Goal: Task Accomplishment & Management: Manage account settings

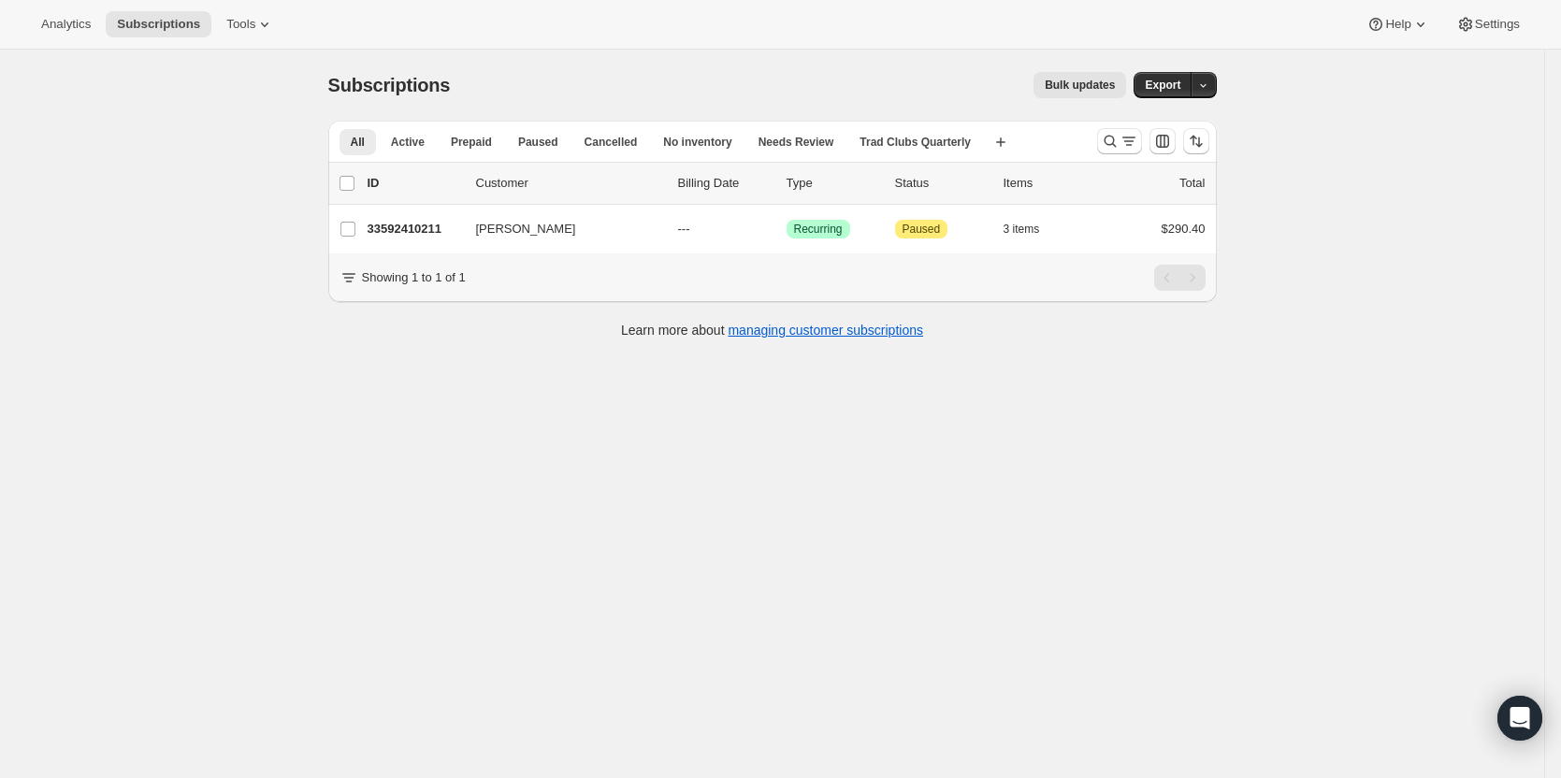
click at [843, 596] on div "Subscriptions. This page is ready Subscriptions Bulk updates More actions Bulk …" at bounding box center [772, 439] width 1545 height 778
click at [1120, 140] on icon "Search and filter results" at bounding box center [1110, 141] width 19 height 19
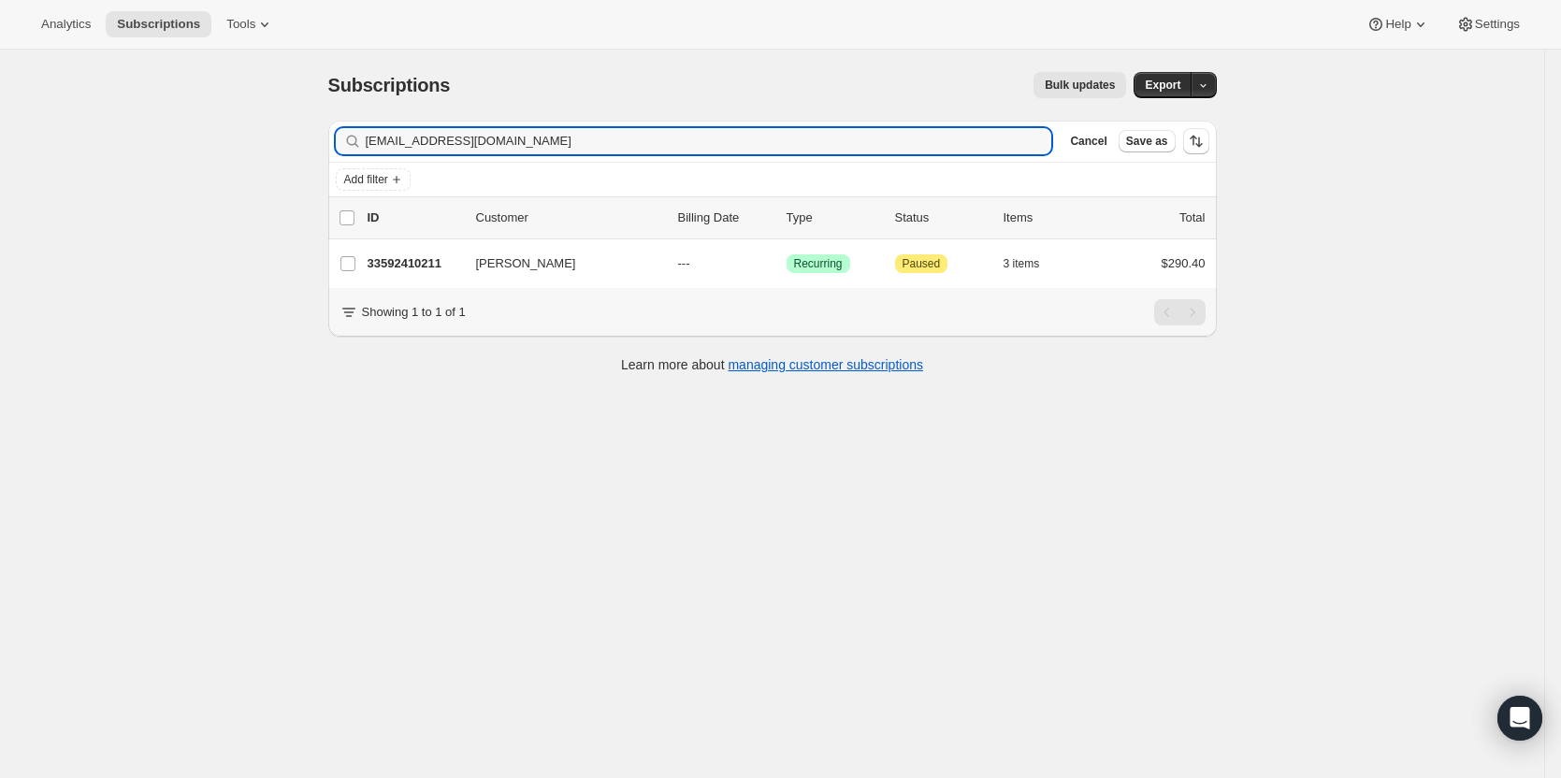
drag, startPoint x: 425, startPoint y: 150, endPoint x: 308, endPoint y: 150, distance: 116.9
click at [308, 150] on div "Subscriptions. This page is ready Subscriptions Bulk updates More actions Bulk …" at bounding box center [772, 439] width 1545 height 778
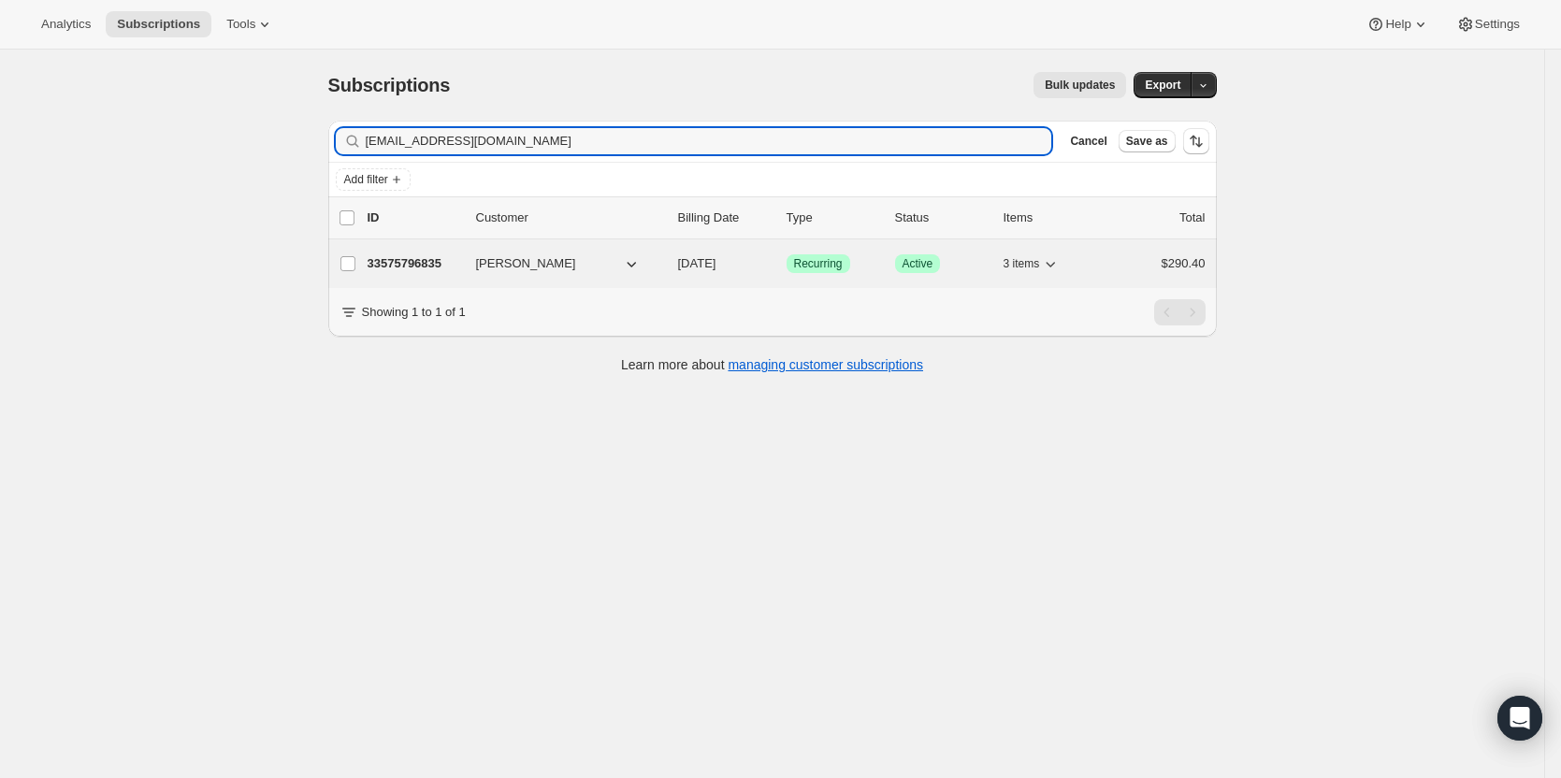
type input "gga3@arserv.com"
click at [413, 257] on p "33575796835" at bounding box center [415, 263] width 94 height 19
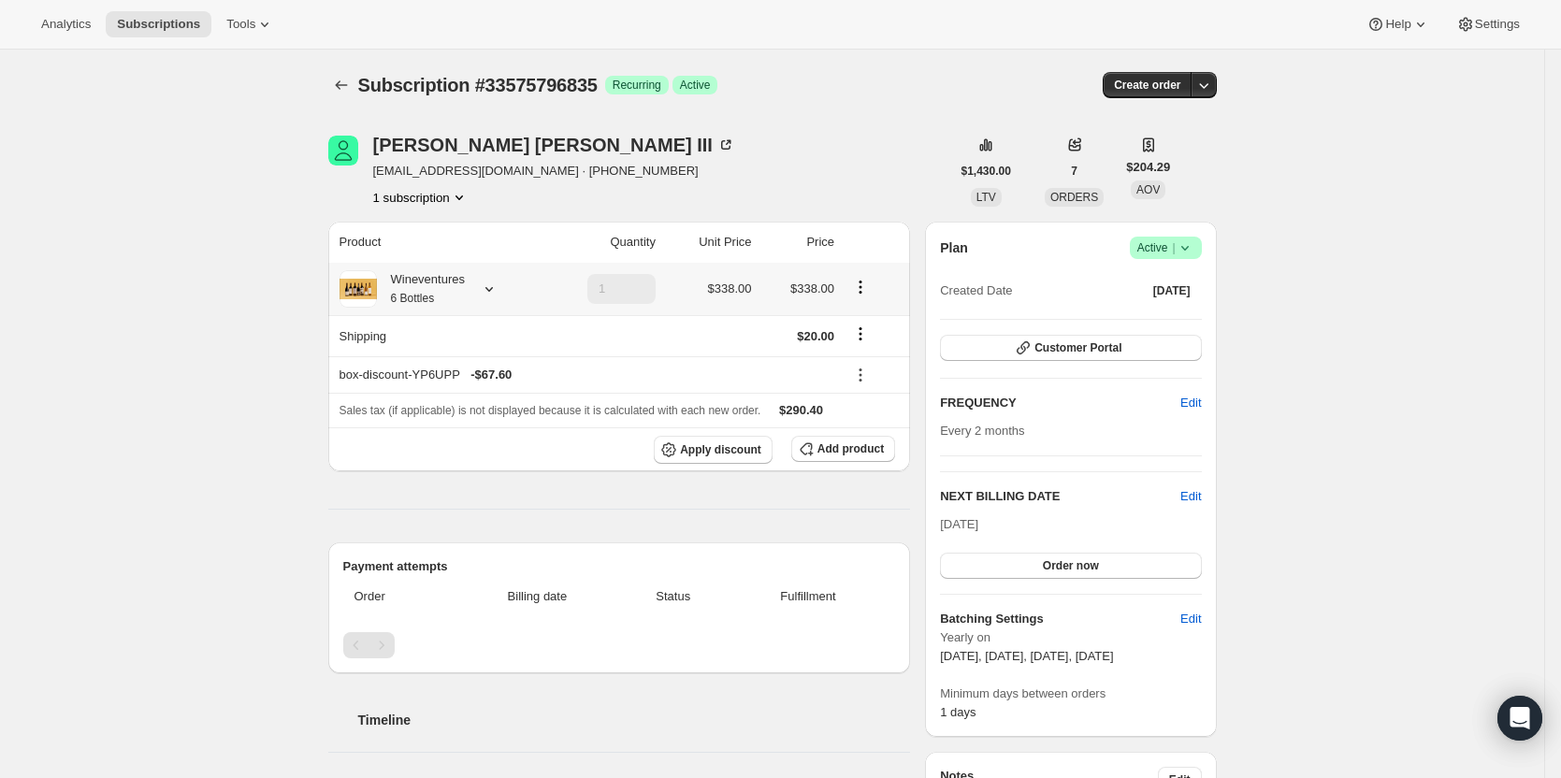
click at [492, 290] on icon at bounding box center [489, 289] width 19 height 19
click at [485, 470] on button "Edit box" at bounding box center [464, 476] width 309 height 26
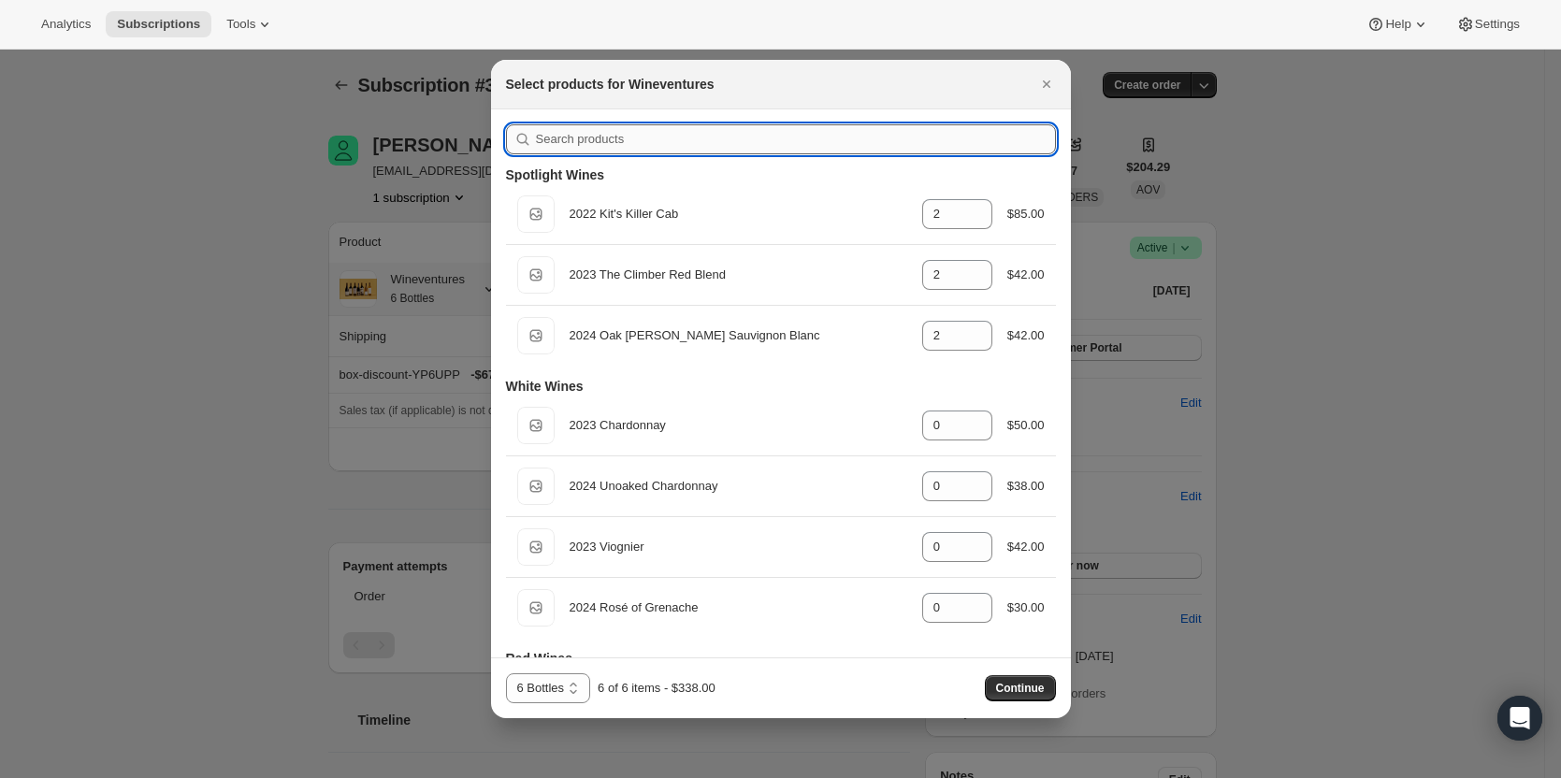
click at [788, 139] on input ":r52:" at bounding box center [796, 139] width 520 height 30
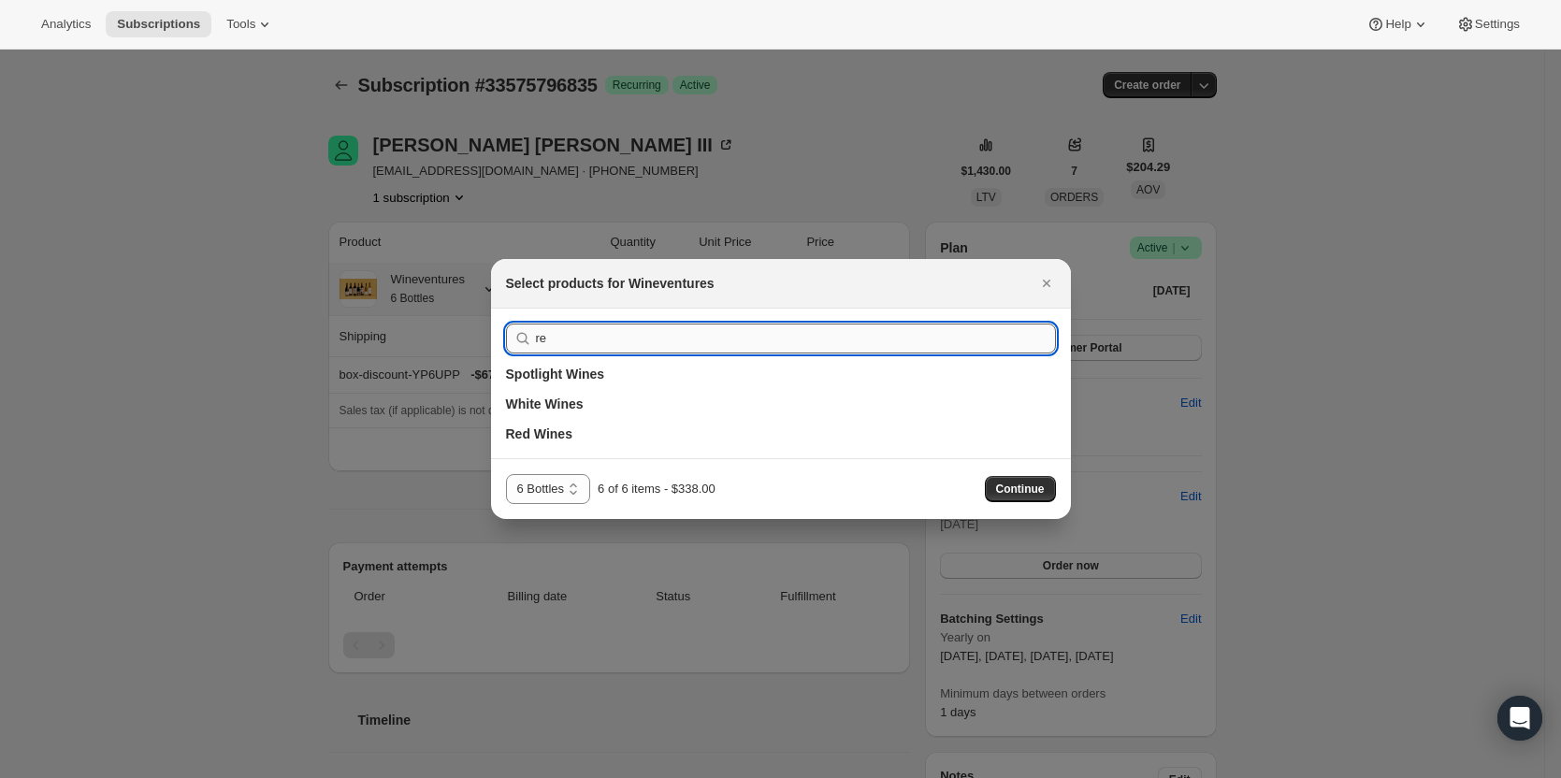
type input "r"
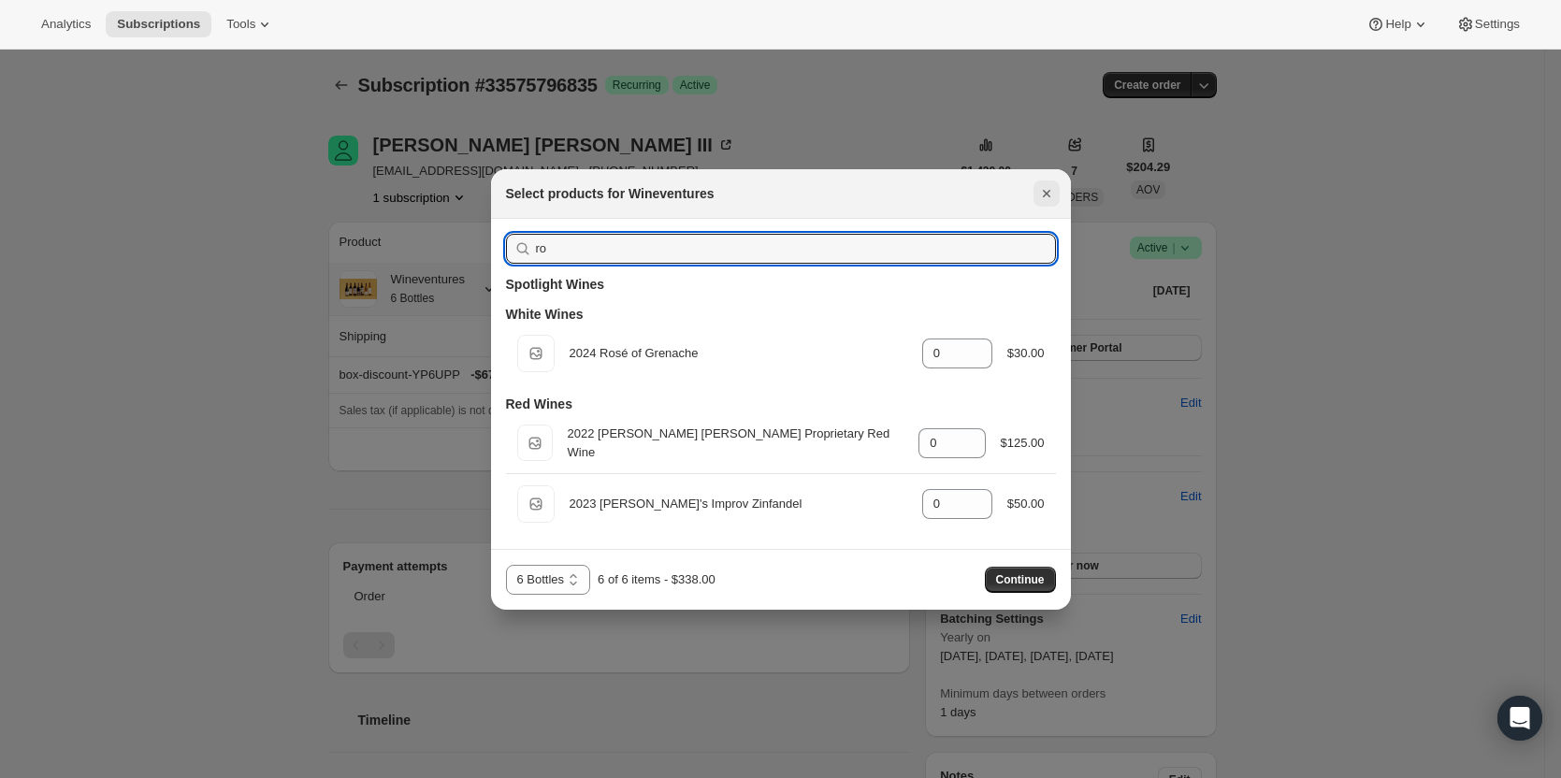
type input "ro"
click at [1038, 196] on icon "Close" at bounding box center [1046, 193] width 19 height 19
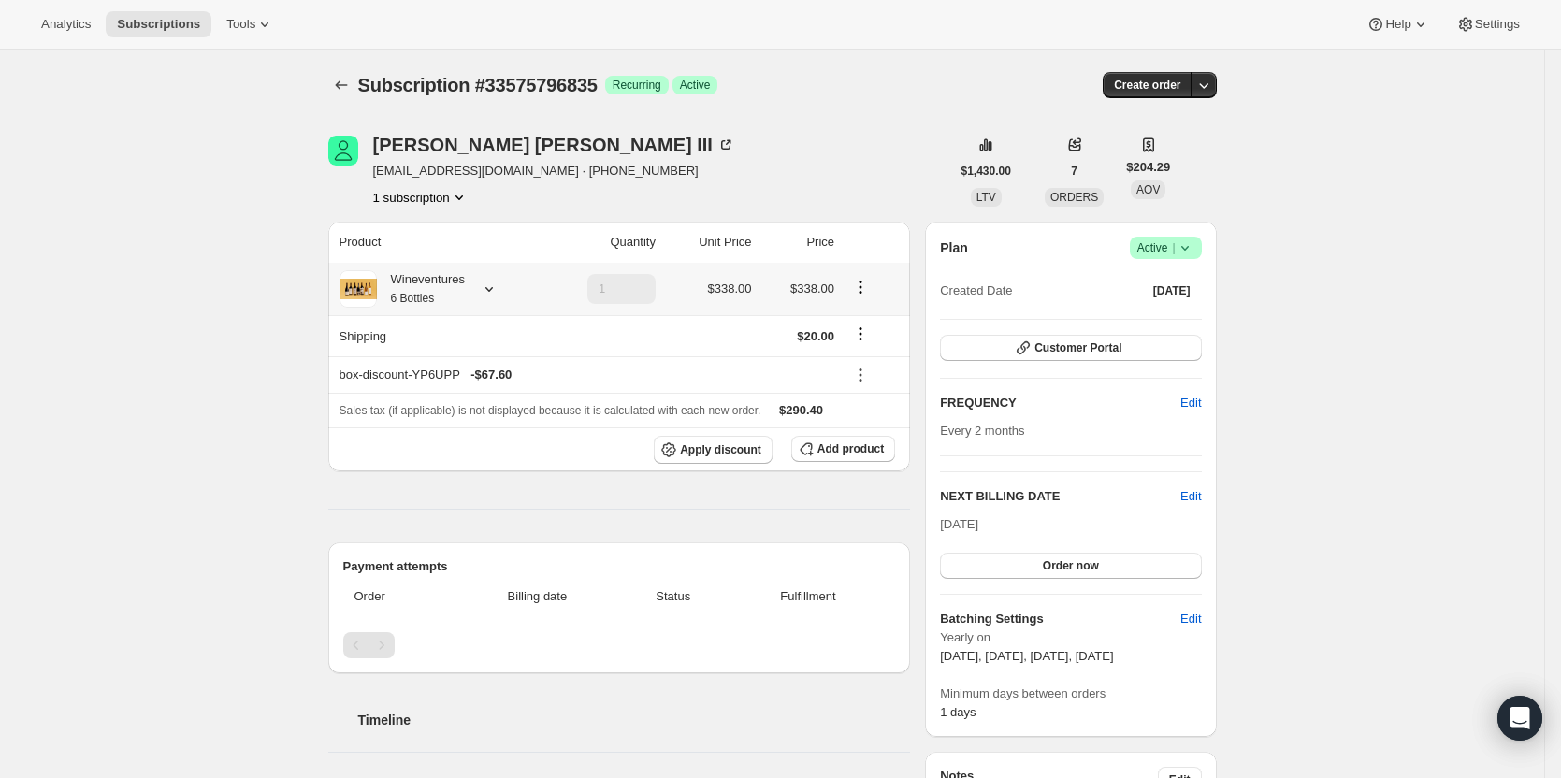
click at [491, 291] on icon at bounding box center [489, 289] width 19 height 19
click at [489, 471] on button "Edit box" at bounding box center [464, 476] width 309 height 26
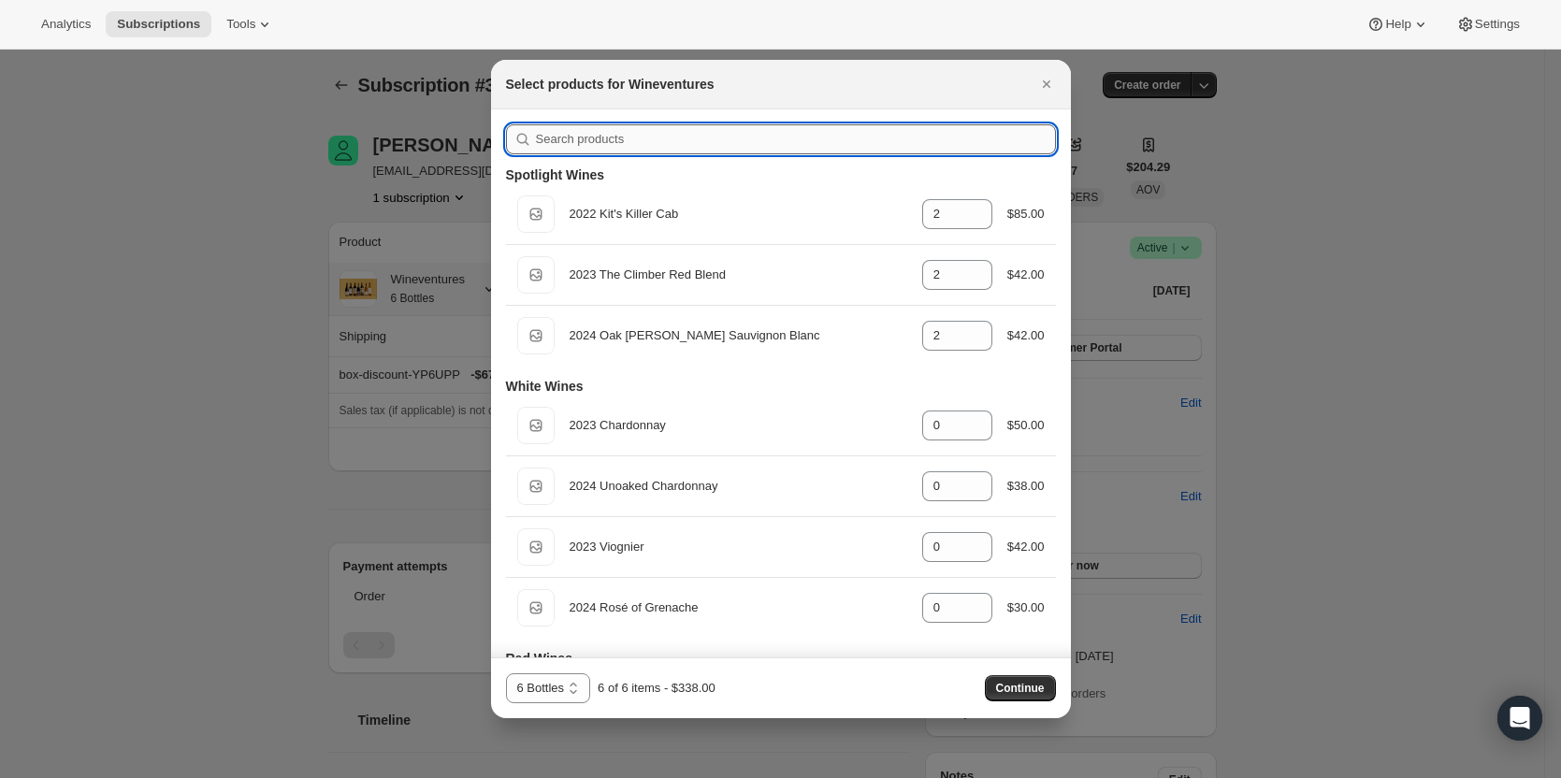
click at [800, 138] on input ":r67:" at bounding box center [796, 139] width 520 height 30
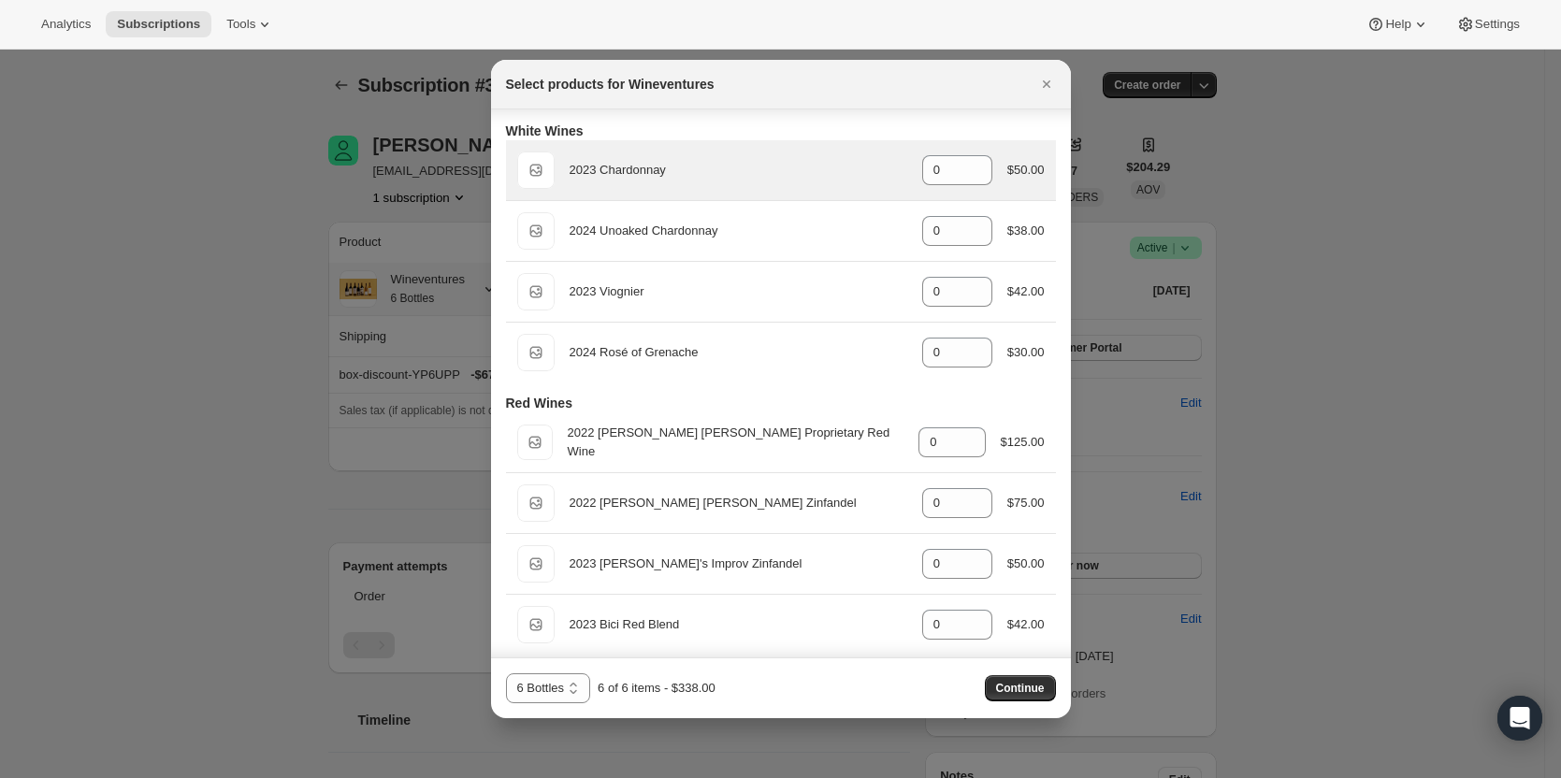
scroll to position [268, 0]
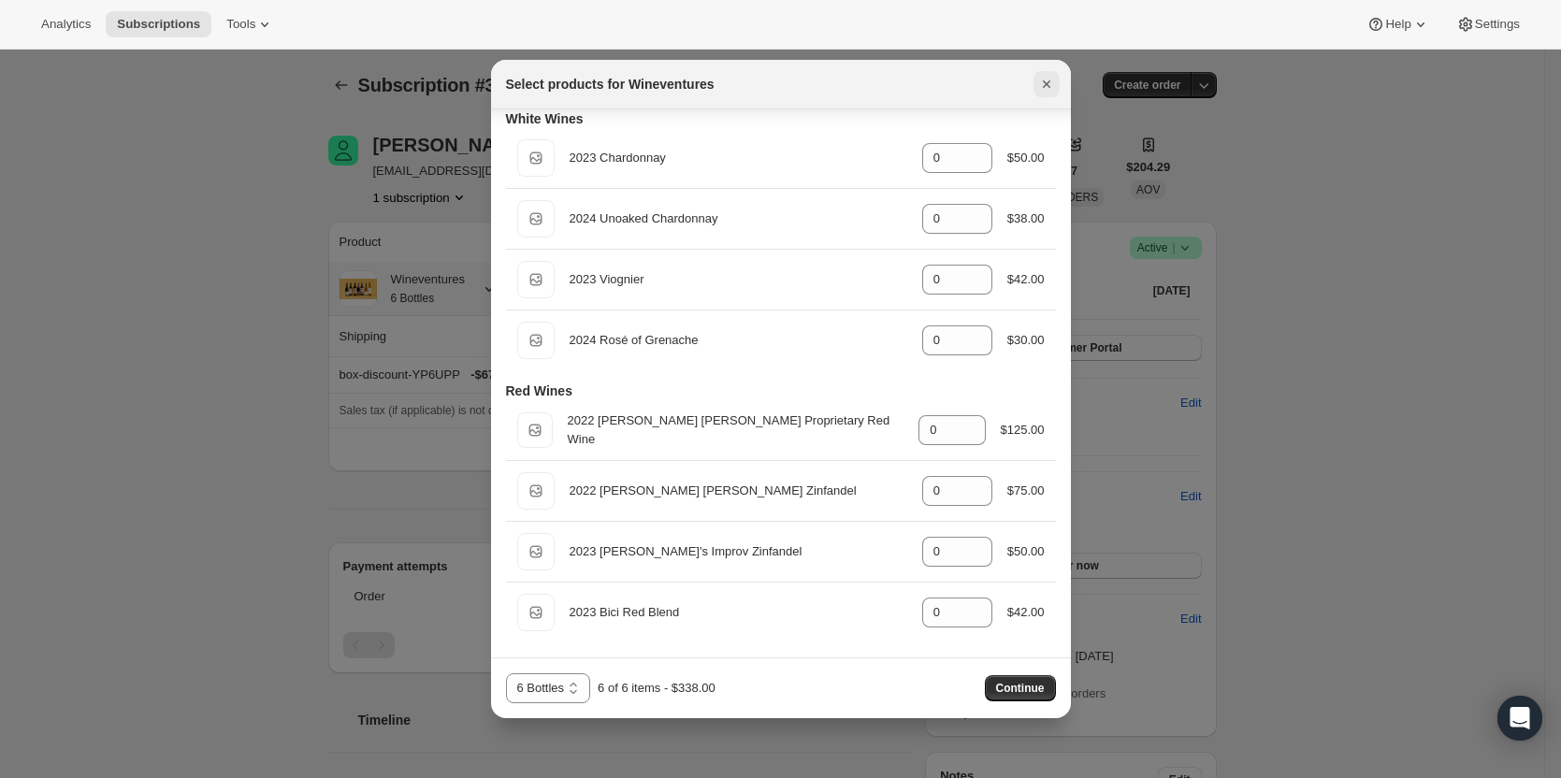
click at [1052, 78] on icon "Close" at bounding box center [1046, 84] width 19 height 19
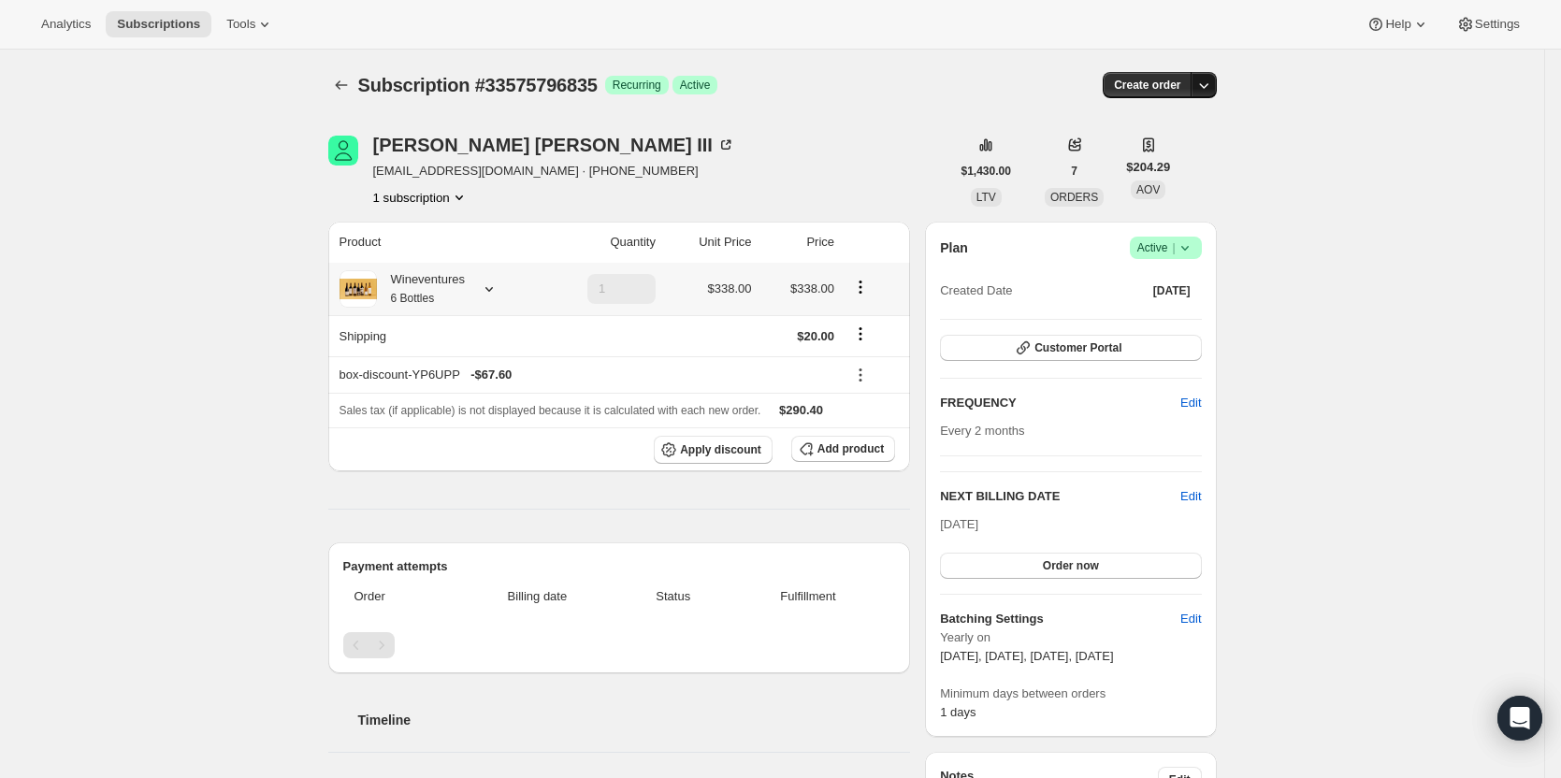
click at [1209, 91] on icon "button" at bounding box center [1204, 85] width 19 height 19
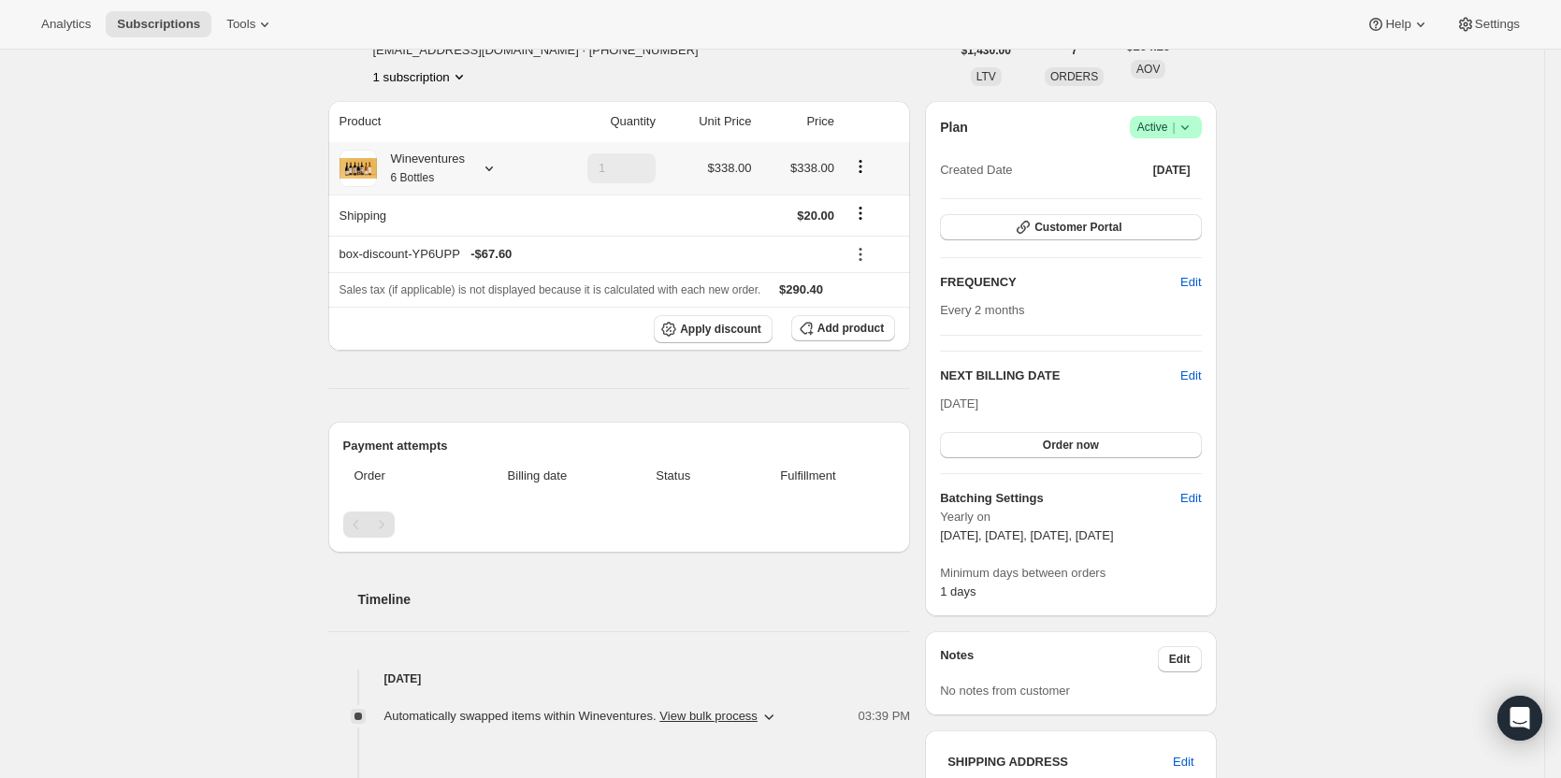
scroll to position [0, 0]
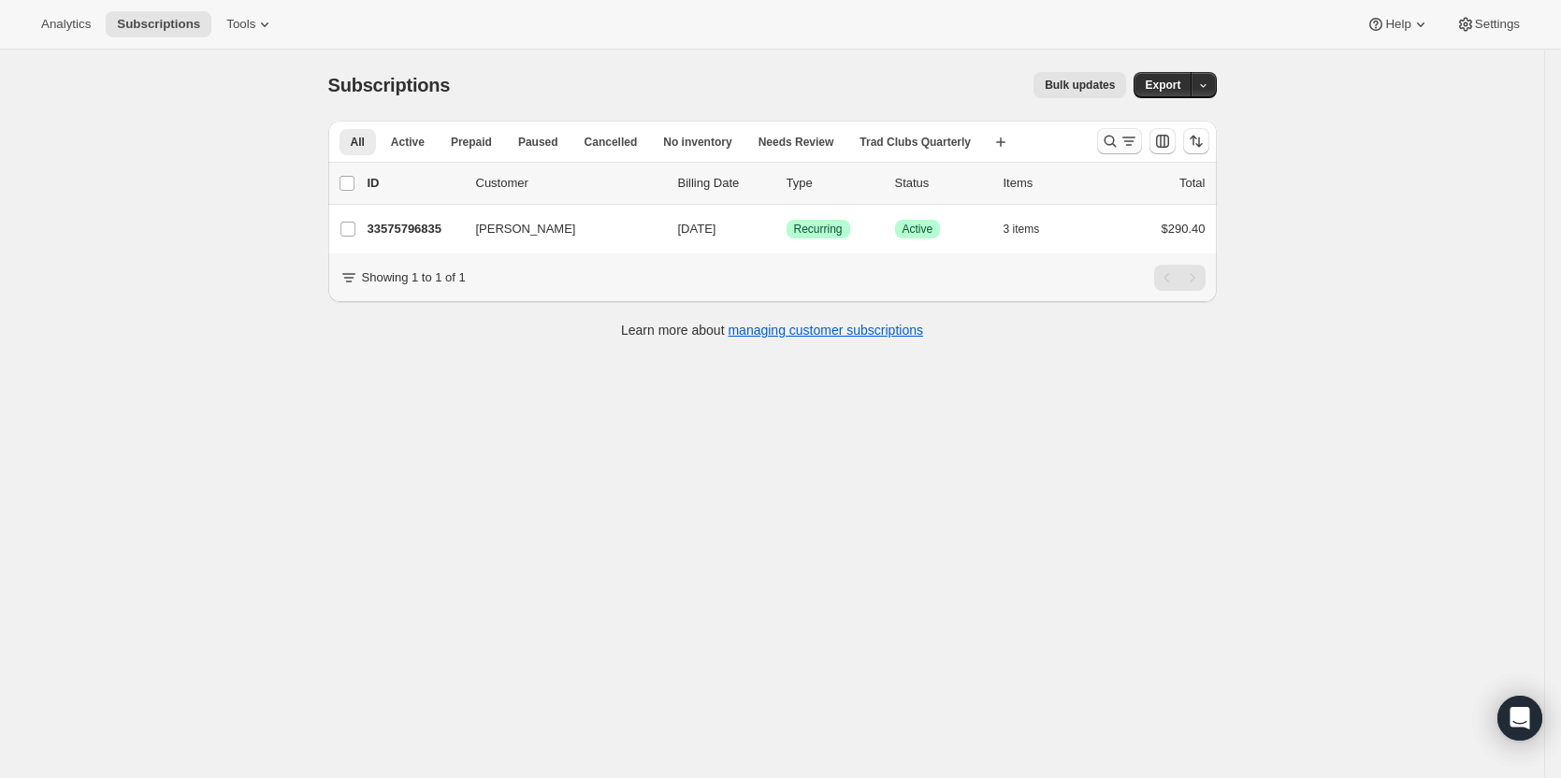
click at [1101, 143] on div at bounding box center [1153, 141] width 127 height 37
click at [1119, 145] on icon "Search and filter results" at bounding box center [1110, 141] width 19 height 19
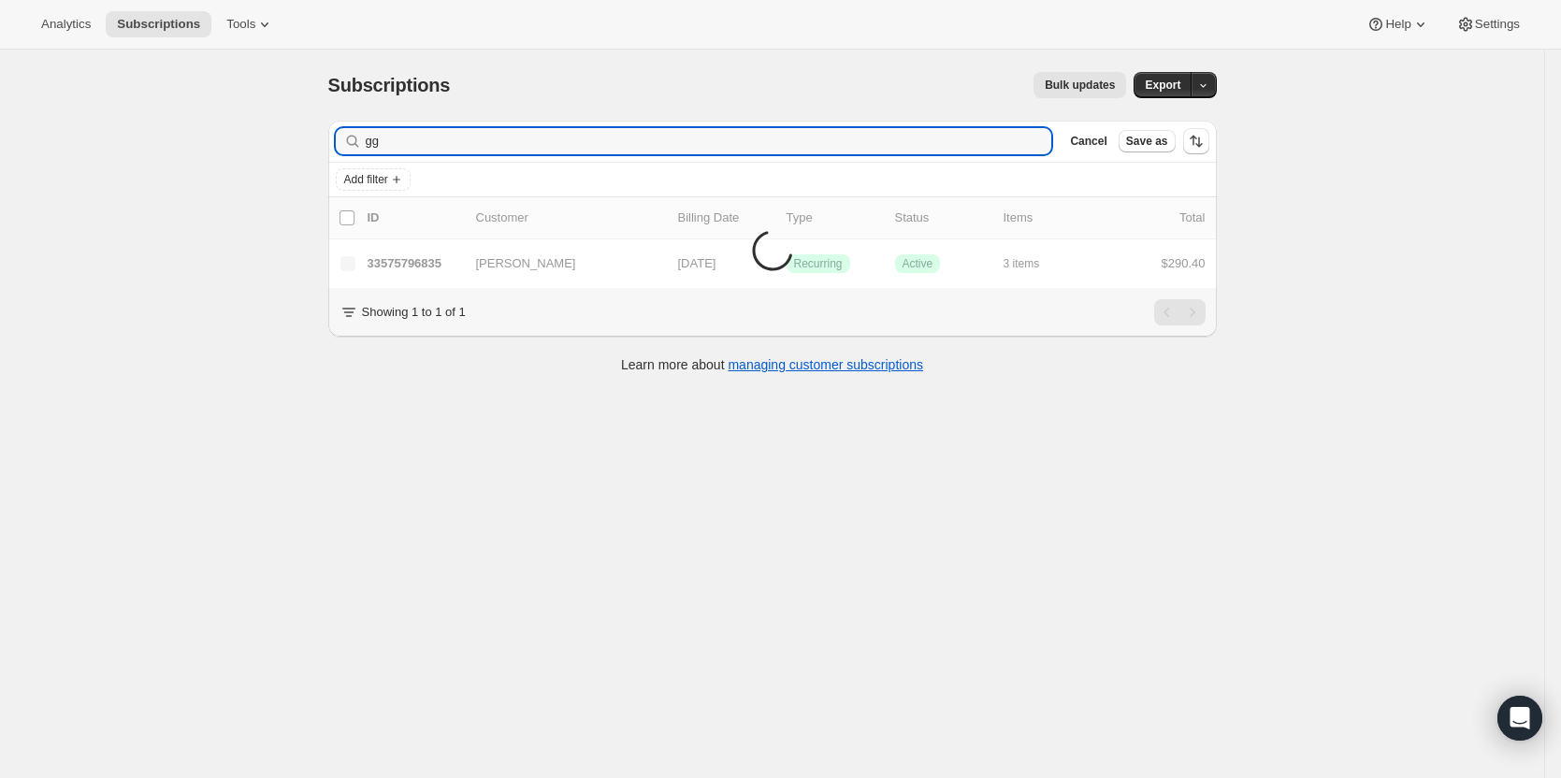
type input "g"
type input "l"
type input "u"
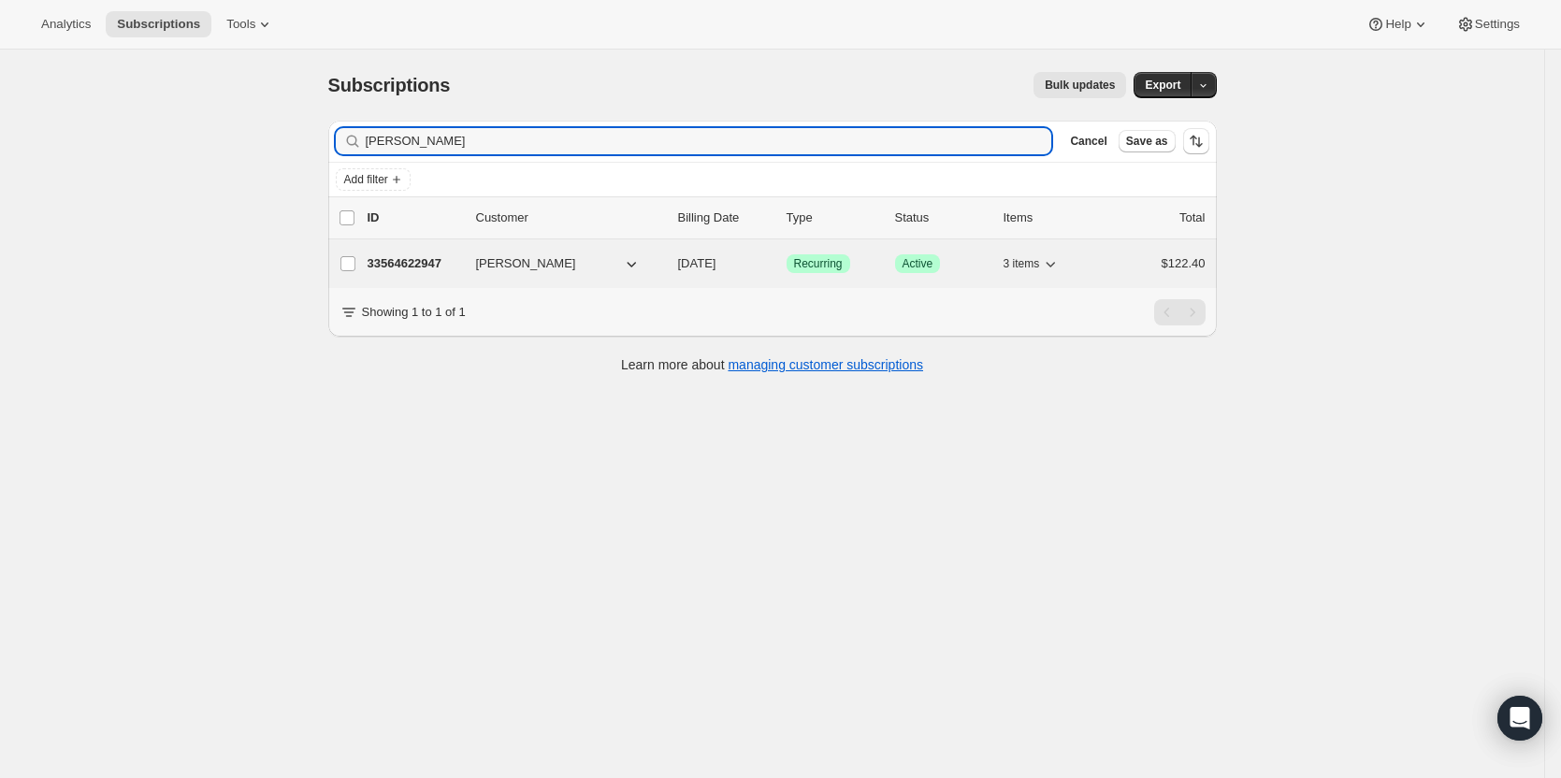
type input "lucy li"
click at [405, 268] on p "33564622947" at bounding box center [415, 263] width 94 height 19
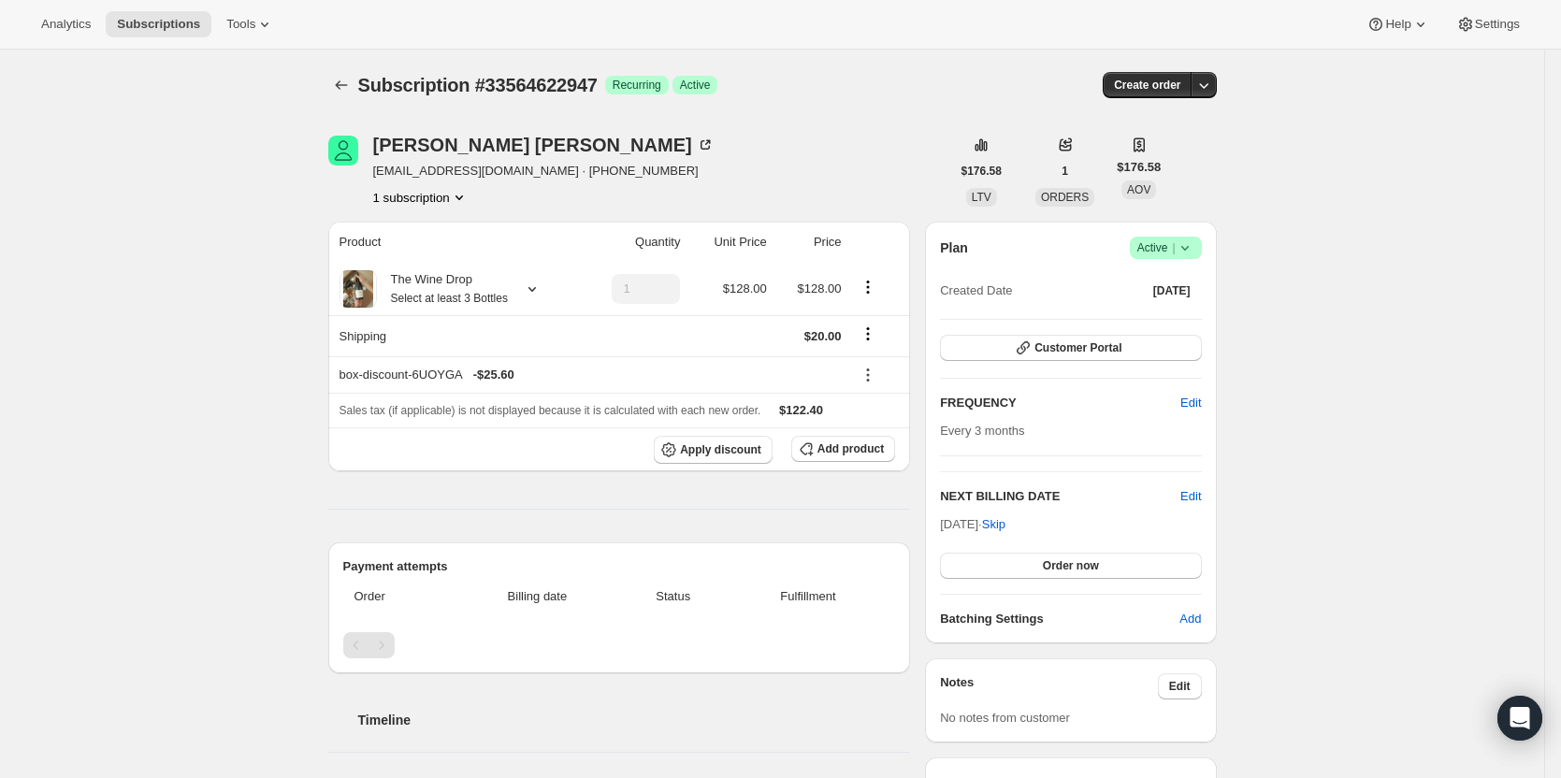
click at [1195, 251] on icon at bounding box center [1185, 248] width 19 height 19
click at [1181, 312] on span "Cancel subscription" at bounding box center [1172, 317] width 106 height 14
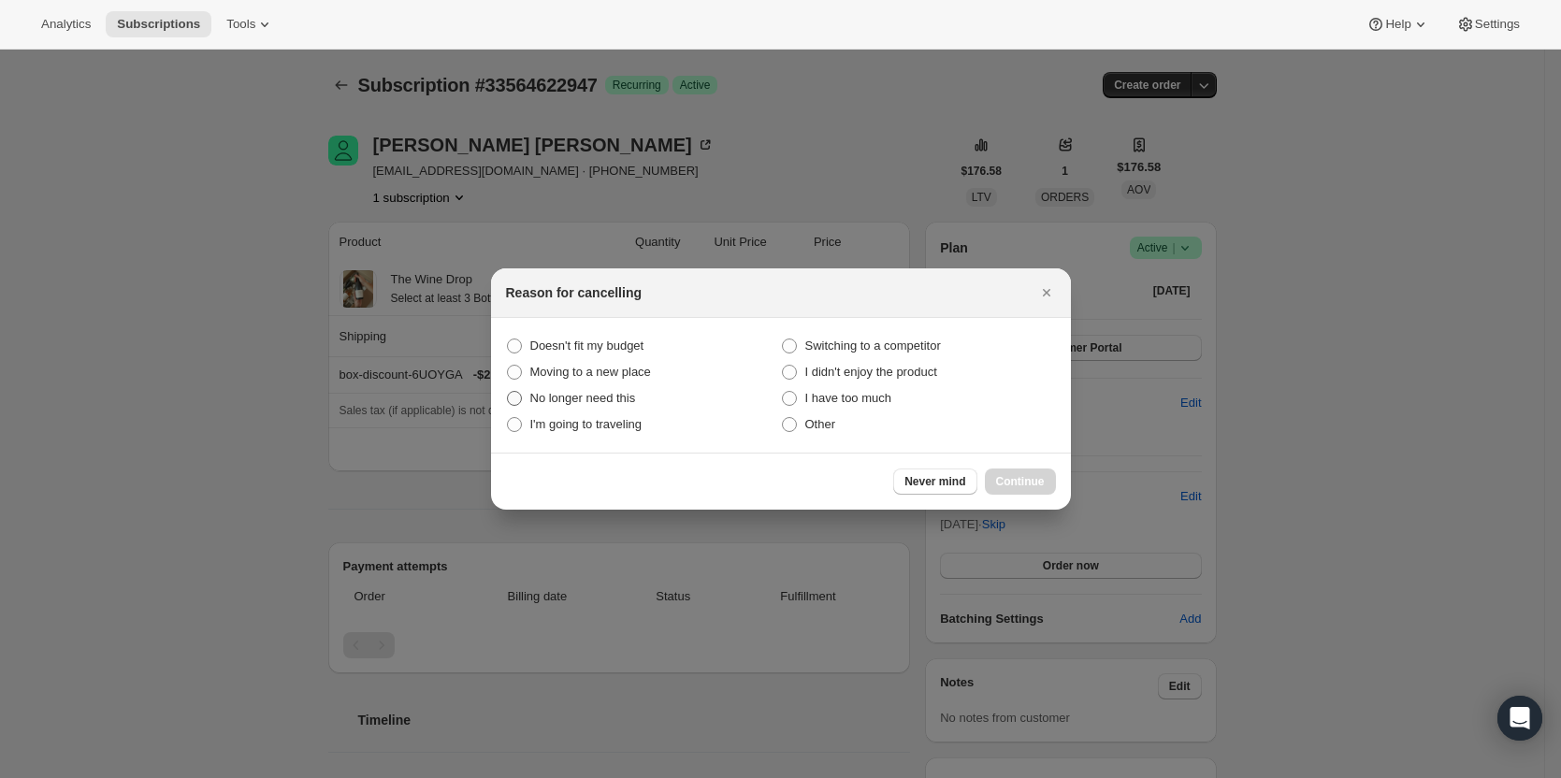
click at [613, 398] on span "No longer need this" at bounding box center [583, 398] width 106 height 14
click at [508, 392] on this "No longer need this" at bounding box center [507, 391] width 1 height 1
radio this "true"
click at [819, 428] on span "Other" at bounding box center [820, 424] width 31 height 14
click at [783, 418] on input "Other" at bounding box center [782, 417] width 1 height 1
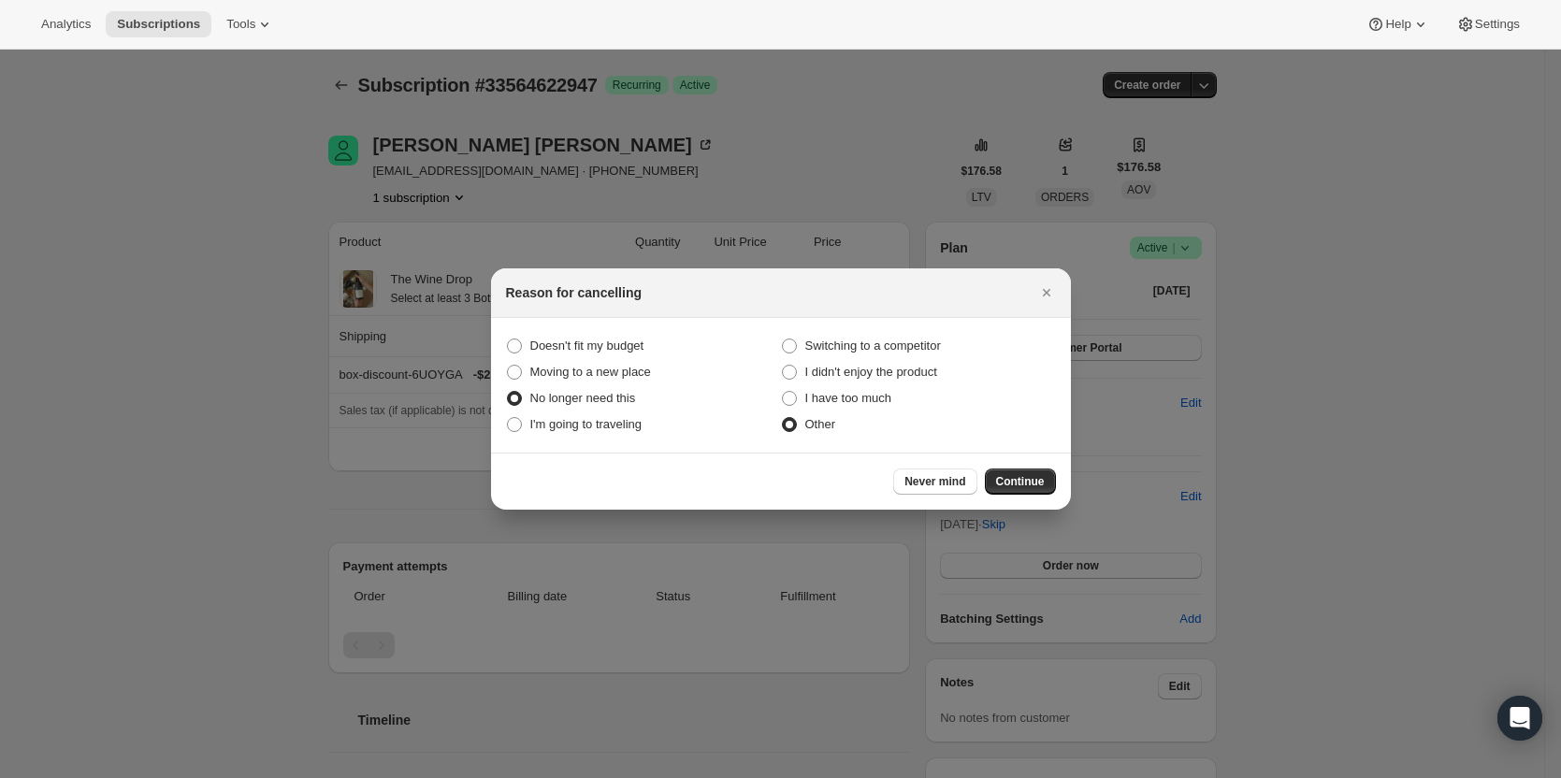
radio input "true"
radio this "false"
click at [1009, 484] on span "Continue" at bounding box center [1020, 481] width 49 height 15
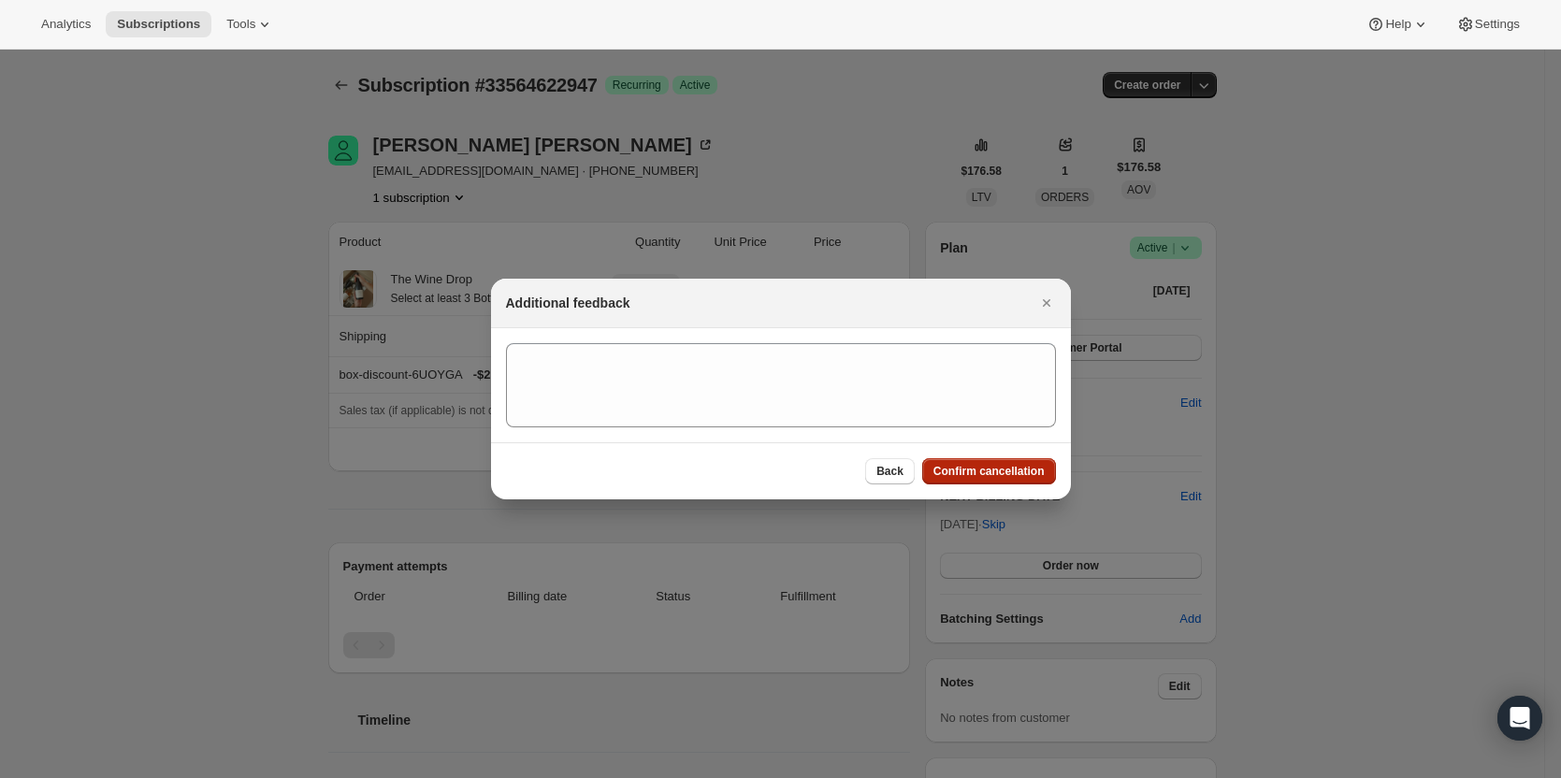
click at [1005, 472] on span "Confirm cancellation" at bounding box center [989, 471] width 111 height 15
